Goal: Check status: Check status

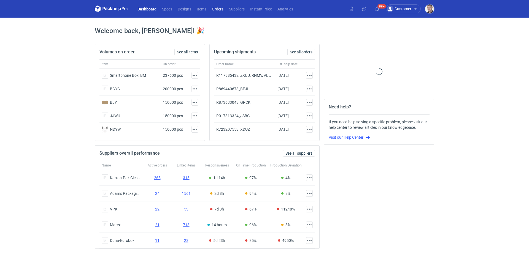
click at [217, 10] on link "Orders" at bounding box center [217, 9] width 17 height 7
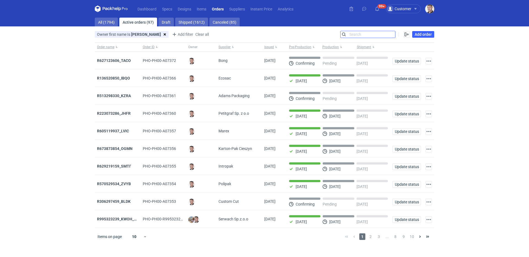
click at [391, 34] on input "Search" at bounding box center [367, 34] width 55 height 7
paste input "AQWK"
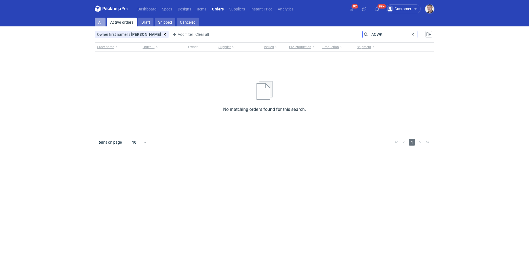
type input "AQWK"
click at [103, 22] on link "All" at bounding box center [100, 22] width 11 height 9
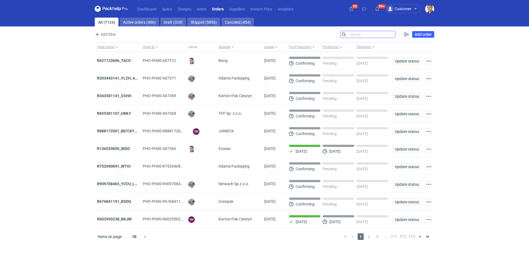
click at [364, 35] on input "Search" at bounding box center [367, 34] width 55 height 7
paste input "AQWK"
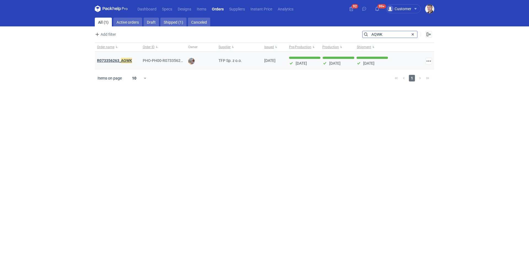
type input "AQWK"
click at [118, 61] on strong "R073356263_ AQWK" at bounding box center [114, 61] width 35 height 6
